Goal: Transaction & Acquisition: Purchase product/service

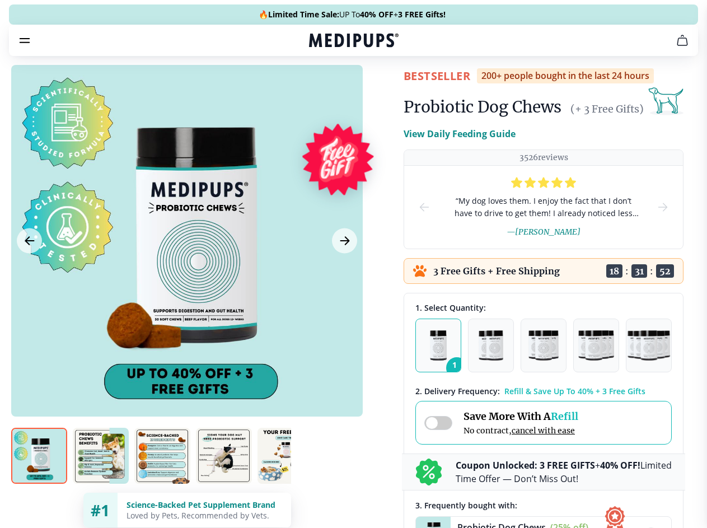
click at [322, 90] on span "Supplements" at bounding box center [350, 95] width 56 height 11
click at [379, 89] on icon "button" at bounding box center [385, 95] width 13 height 13
click at [676, 47] on icon "cart" at bounding box center [682, 40] width 13 height 13
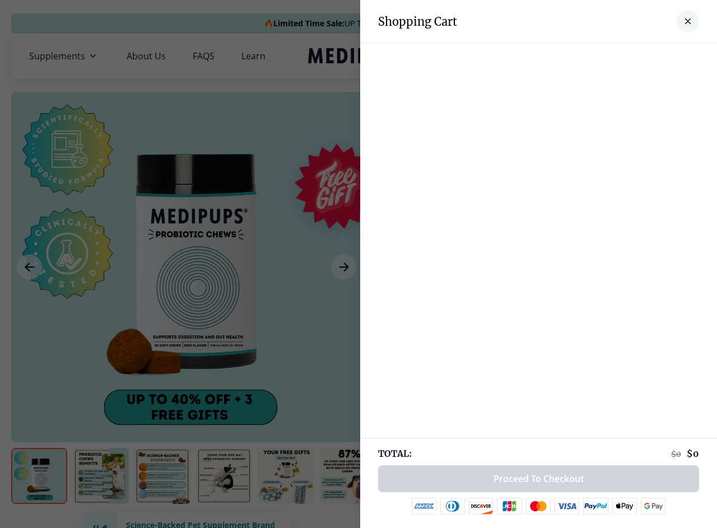
click at [544, 56] on div at bounding box center [538, 54] width 357 height 22
click at [632, 56] on div at bounding box center [538, 54] width 357 height 22
click at [669, 56] on div at bounding box center [538, 54] width 357 height 22
click at [187, 267] on div at bounding box center [358, 264] width 717 height 528
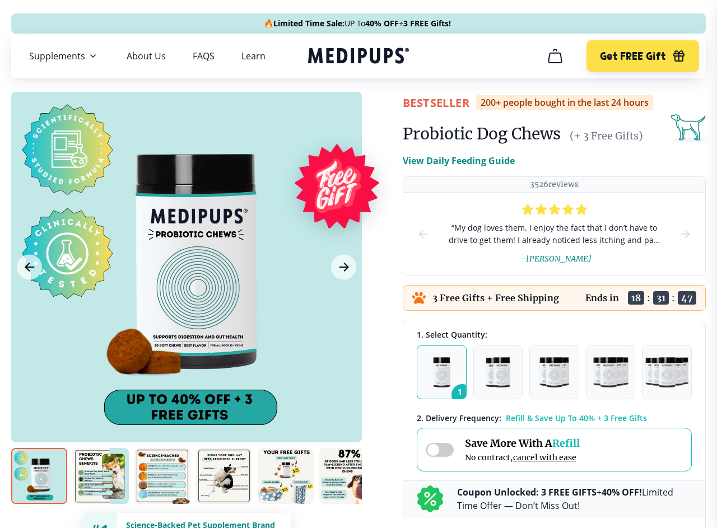
click at [29, 267] on icon "Previous Image" at bounding box center [29, 267] width 8 height 8
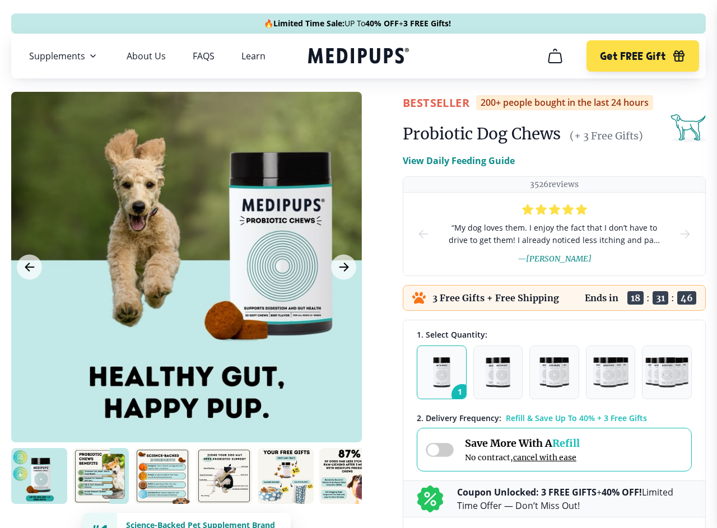
click at [343, 267] on icon "Next Image" at bounding box center [343, 267] width 8 height 8
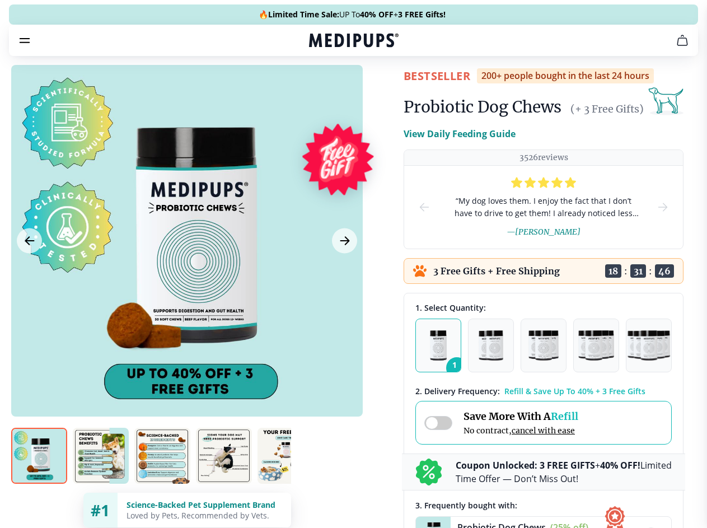
click at [39, 476] on img at bounding box center [39, 456] width 56 height 56
